Goal: Task Accomplishment & Management: Use online tool/utility

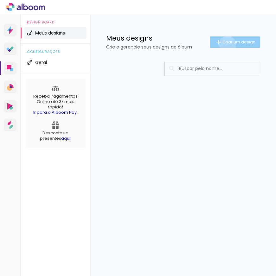
click at [227, 44] on span "Criar um design" at bounding box center [239, 42] width 33 height 4
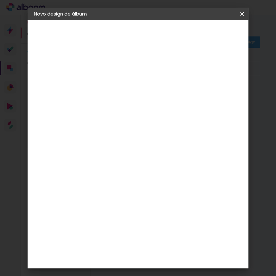
click at [138, 82] on input at bounding box center [138, 85] width 0 height 10
type input "lu 2"
type paper-input "lu 2"
click at [203, 34] on paper-button "Avançar" at bounding box center [187, 33] width 31 height 11
click at [54, 39] on div "1. Informações Preenchendo título... lu 2 2. Especificações Fornecedor Escolhen…" at bounding box center [60, 29] width 65 height 19
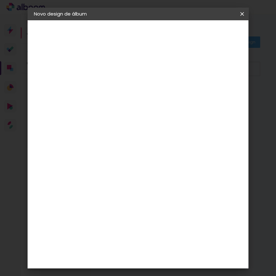
click at [63, 39] on div "1. Informações Preenchendo título... lu 2 2. Especificações Fornecedor Escolhen…" at bounding box center [60, 29] width 65 height 19
click at [141, 263] on paper-item "Luiz Fotógrafo" at bounding box center [136, 270] width 69 height 14
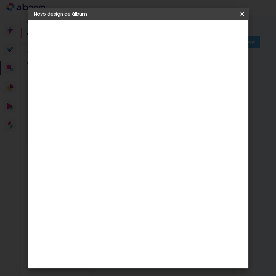
click at [0, 0] on slot "Avançar" at bounding box center [0, 0] width 0 height 0
click at [172, 110] on paper-input-container "Linha" at bounding box center [154, 111] width 37 height 16
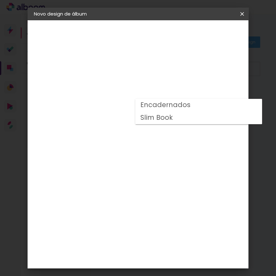
click at [147, 122] on paper-item "Slim Book" at bounding box center [199, 118] width 127 height 13
type input "Slim Book"
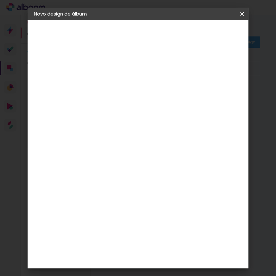
click at [167, 191] on span "25 x 60" at bounding box center [164, 192] width 30 height 13
click at [0, 0] on slot "Avançar" at bounding box center [0, 0] width 0 height 0
click at [141, 127] on div "30 cm Largura da página 25.4 cm Altura 60 cm Largura da lâmina (2 páginas) 7 mm…" at bounding box center [165, 101] width 90 height 51
click at [208, 37] on span "Iniciar design" at bounding box center [201, 35] width 15 height 9
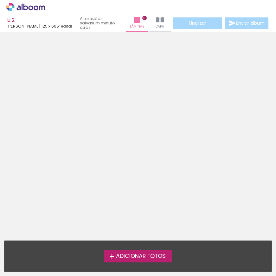
click at [15, 3] on icon at bounding box center [25, 7] width 39 height 8
